Goal: Task Accomplishment & Management: Complete application form

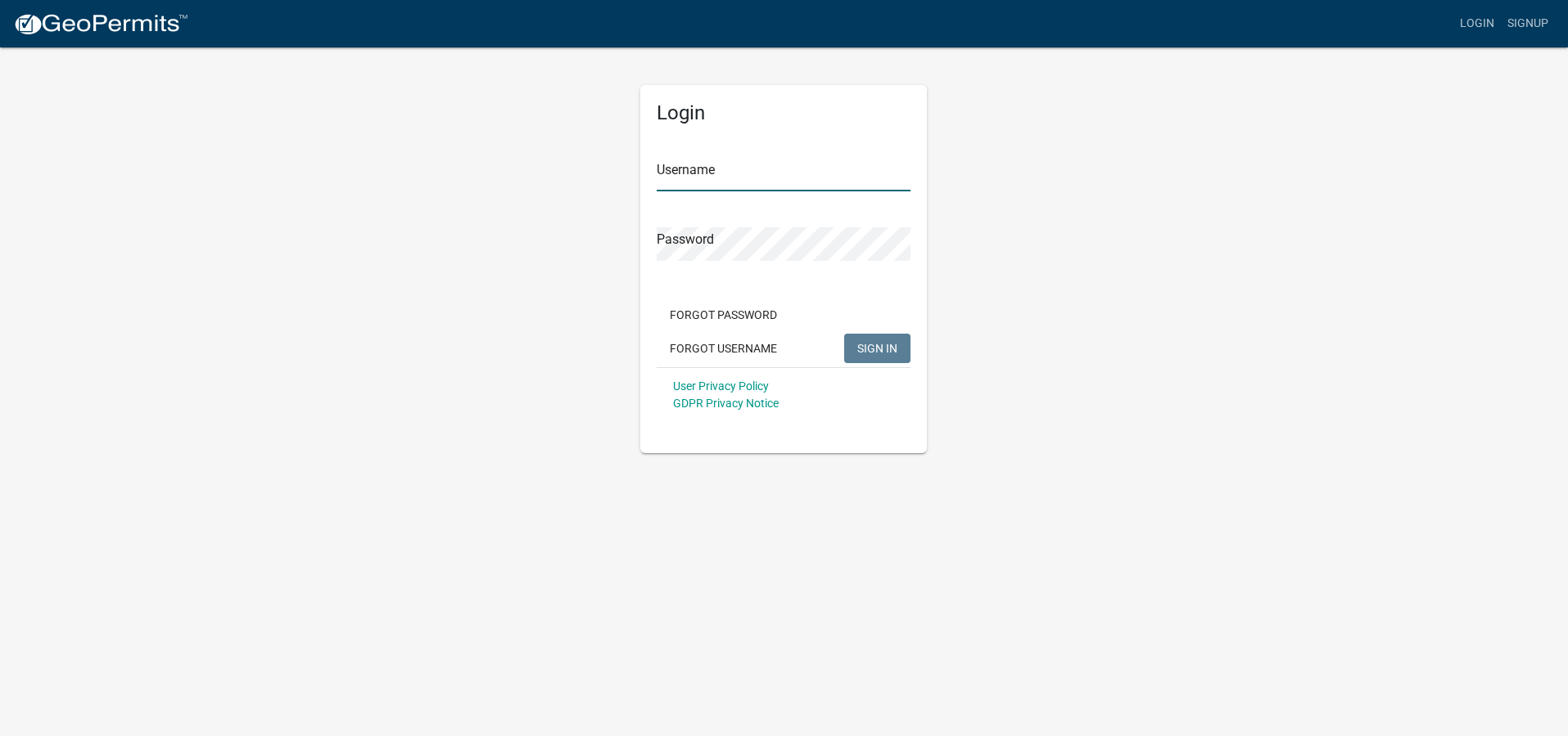
click at [686, 173] on input "Username" at bounding box center [783, 175] width 254 height 34
type input "cschupay"
click at [871, 346] on span "SIGN IN" at bounding box center [877, 348] width 40 height 13
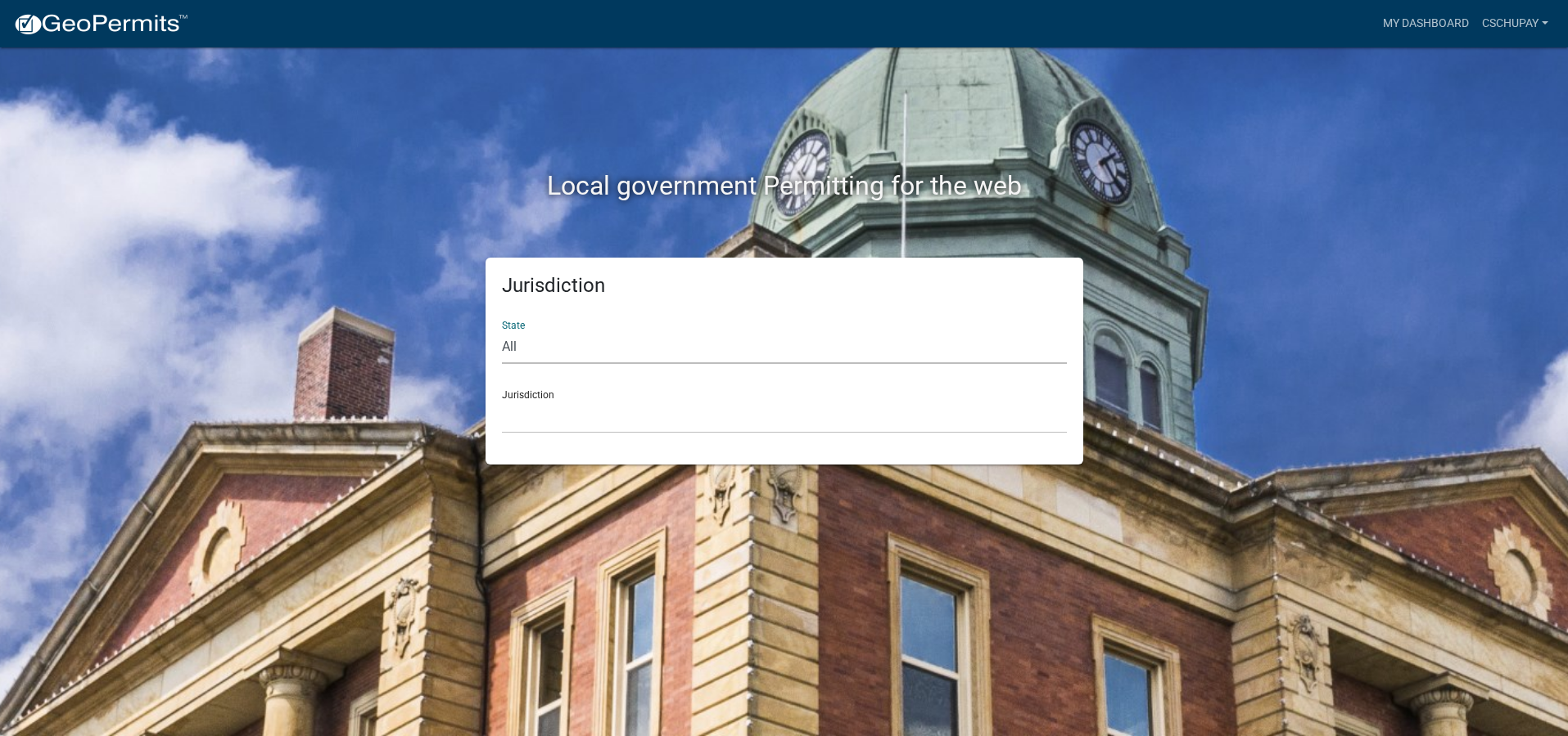
click at [570, 347] on select "All [US_STATE] [US_STATE] [US_STATE] [US_STATE] [US_STATE] [US_STATE] [US_STATE…" at bounding box center [784, 348] width 565 height 34
select select "[US_STATE]"
click at [502, 331] on select "All [US_STATE] [US_STATE] [US_STATE] [US_STATE] [US_STATE] [US_STATE] [US_STATE…" at bounding box center [784, 348] width 565 height 34
click at [579, 424] on select "[GEOGRAPHIC_DATA], [US_STATE][PERSON_NAME][GEOGRAPHIC_DATA], [US_STATE][PERSON_…" at bounding box center [784, 417] width 565 height 34
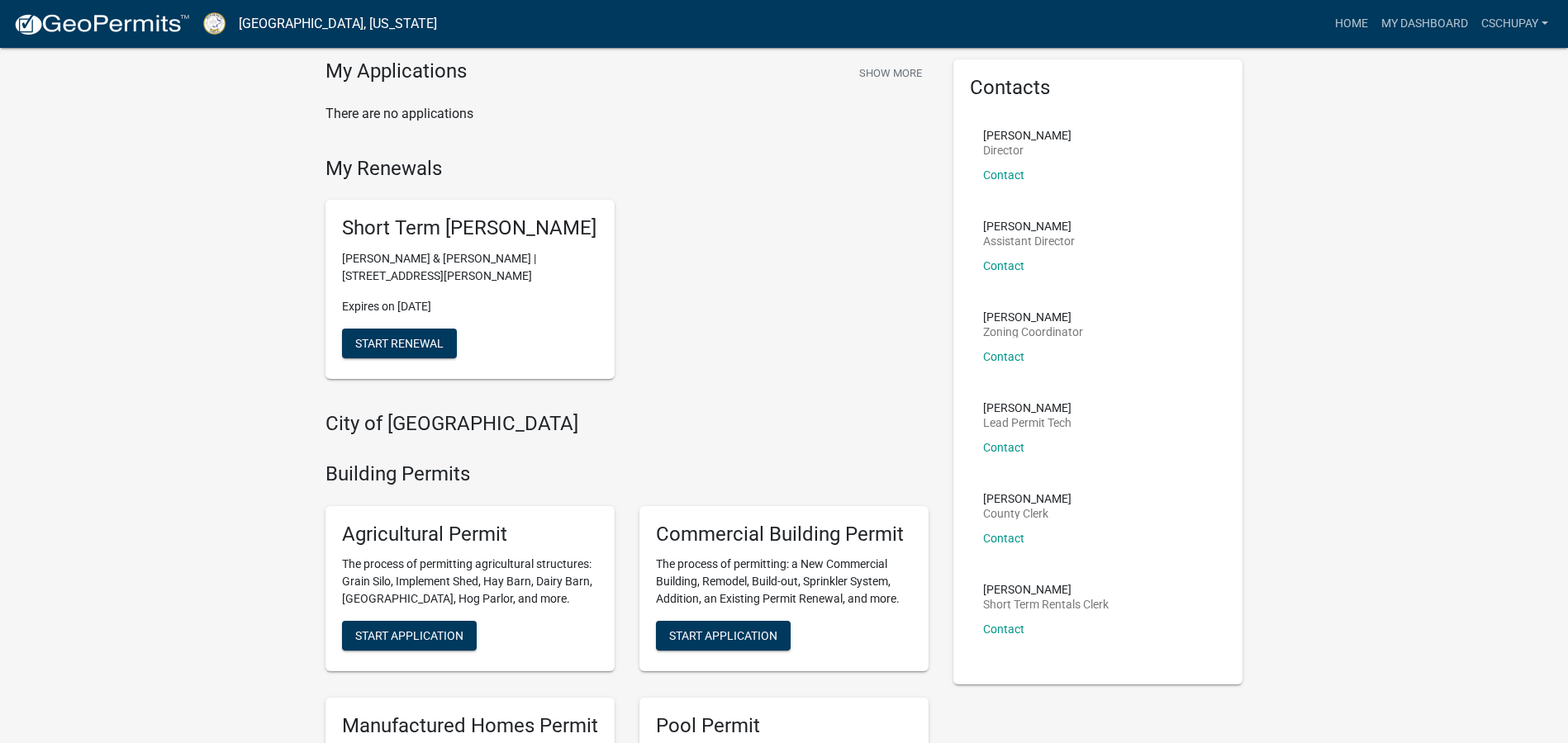
scroll to position [59, 0]
click at [428, 351] on span "Start Renewal" at bounding box center [400, 344] width 88 height 14
